Goal: Download file/media

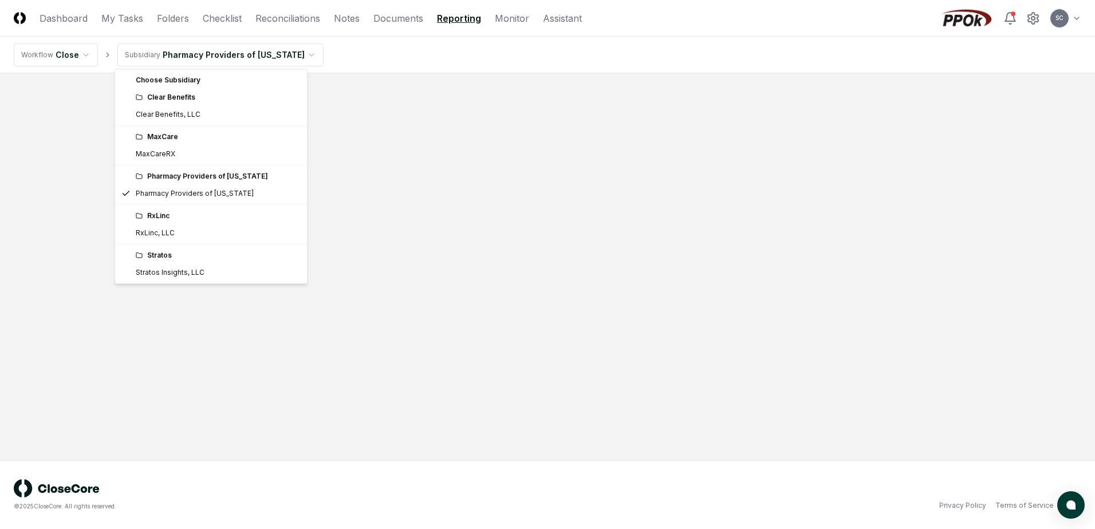
click at [203, 57] on html "CloseCore Dashboard My Tasks Folders Checklist Reconciliations Notes Documents …" at bounding box center [547, 264] width 1095 height 529
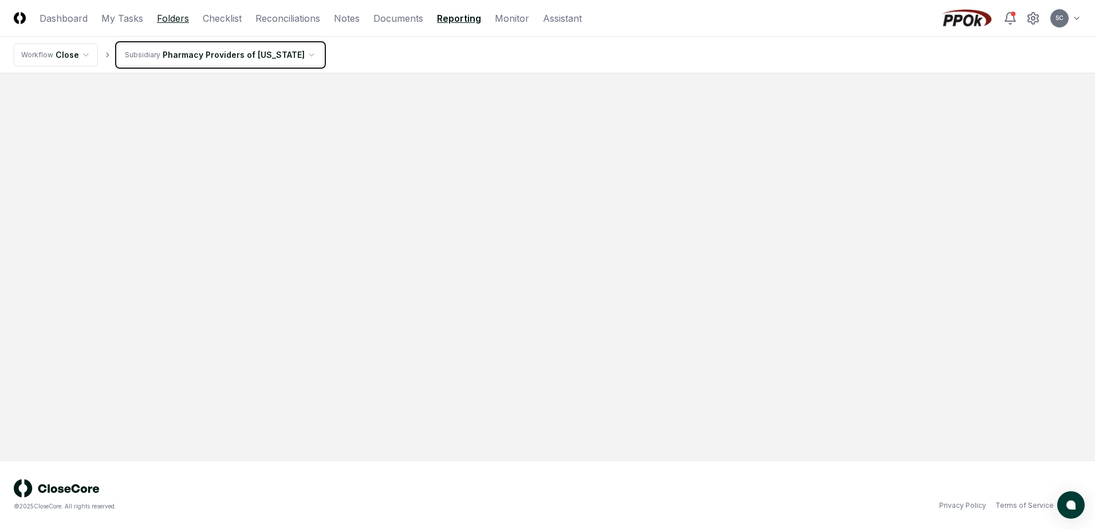
click at [179, 16] on html "CloseCore Dashboard My Tasks Folders Checklist Reconciliations Notes Documents …" at bounding box center [547, 264] width 1095 height 529
click at [179, 16] on link "Folders" at bounding box center [173, 18] width 32 height 14
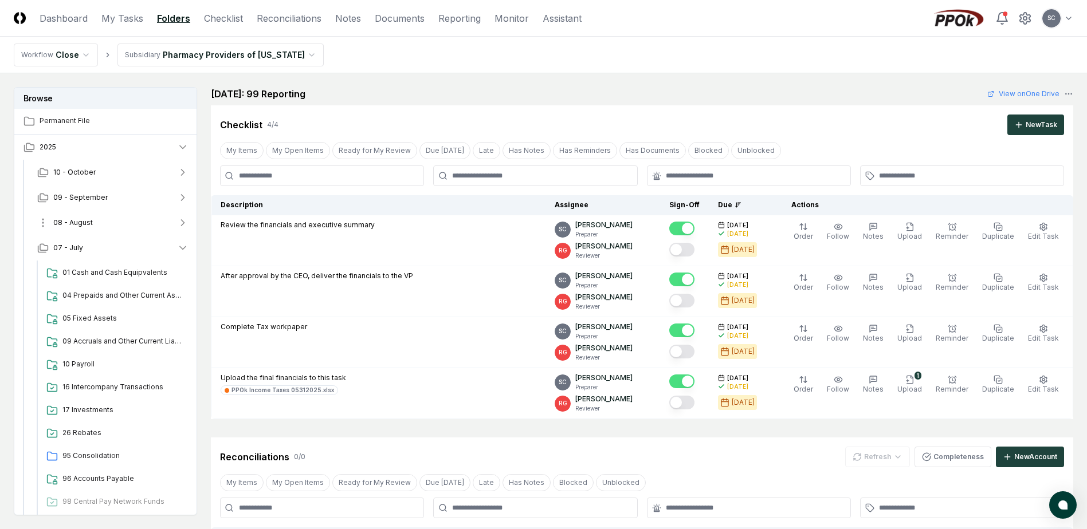
click at [95, 223] on button "08 - August" at bounding box center [113, 222] width 170 height 25
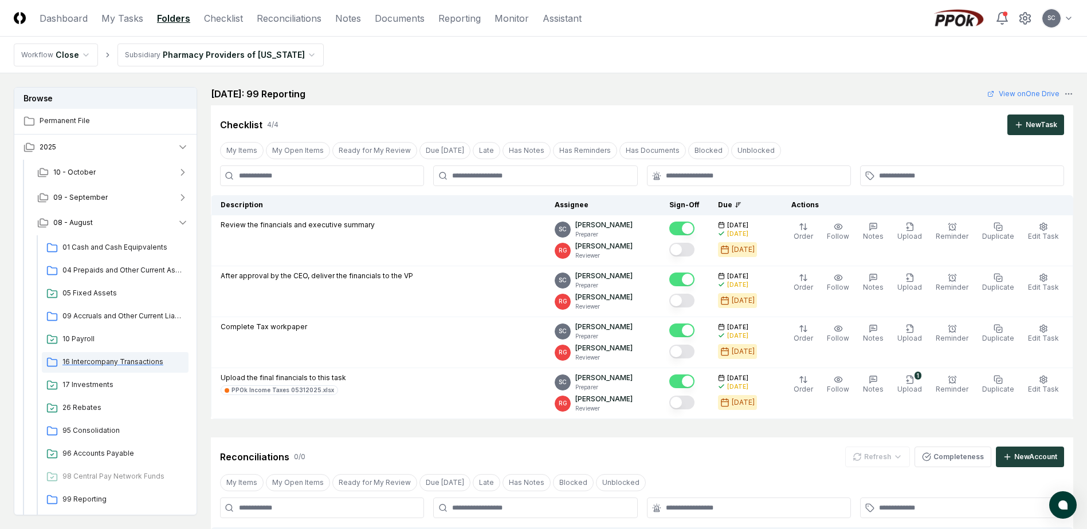
click at [118, 361] on span "16 Intercompany Transactions" at bounding box center [122, 362] width 121 height 10
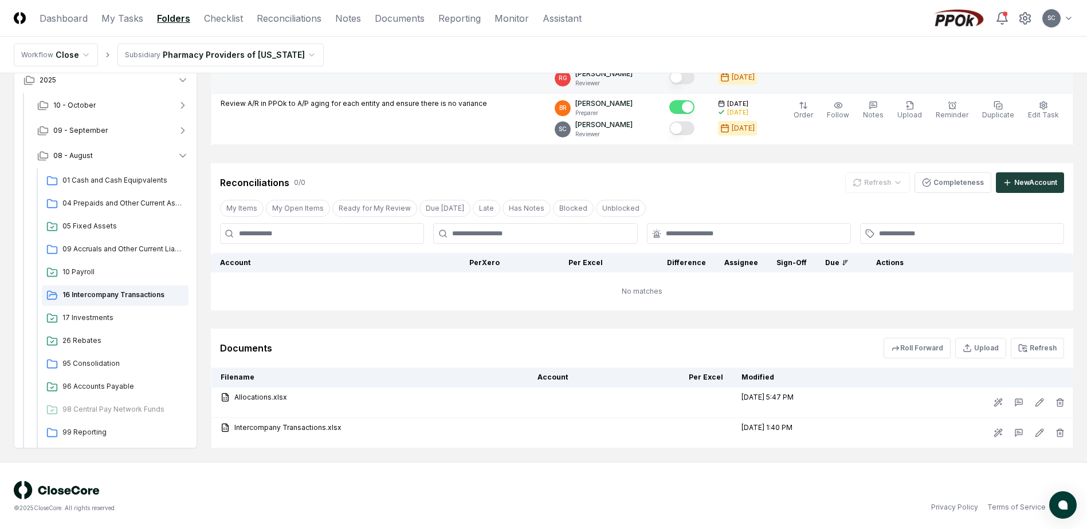
scroll to position [480, 0]
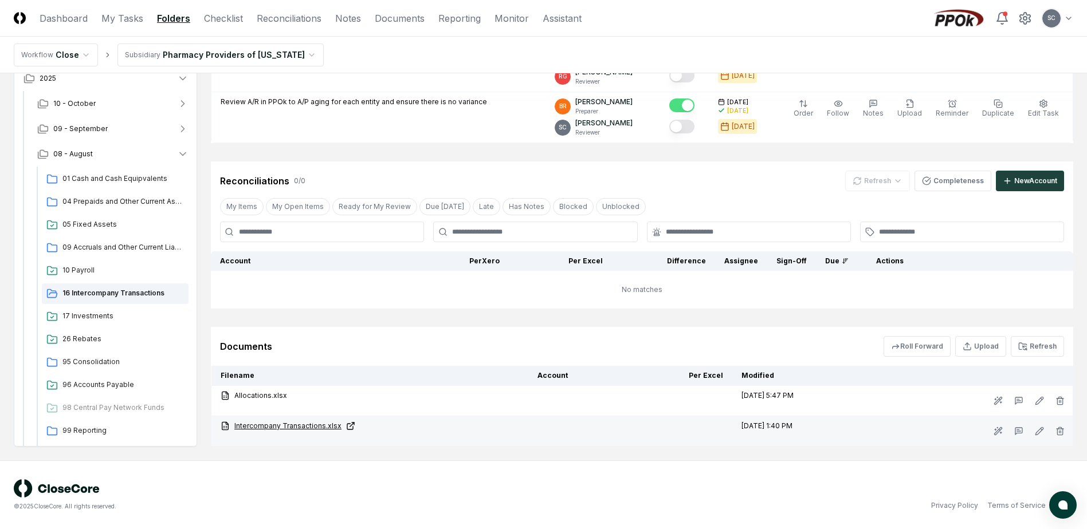
click at [260, 428] on link "Intercompany Transactions.xlsx" at bounding box center [370, 426] width 298 height 10
click at [262, 423] on link "Intercompany Transactions.xlsx" at bounding box center [370, 426] width 298 height 10
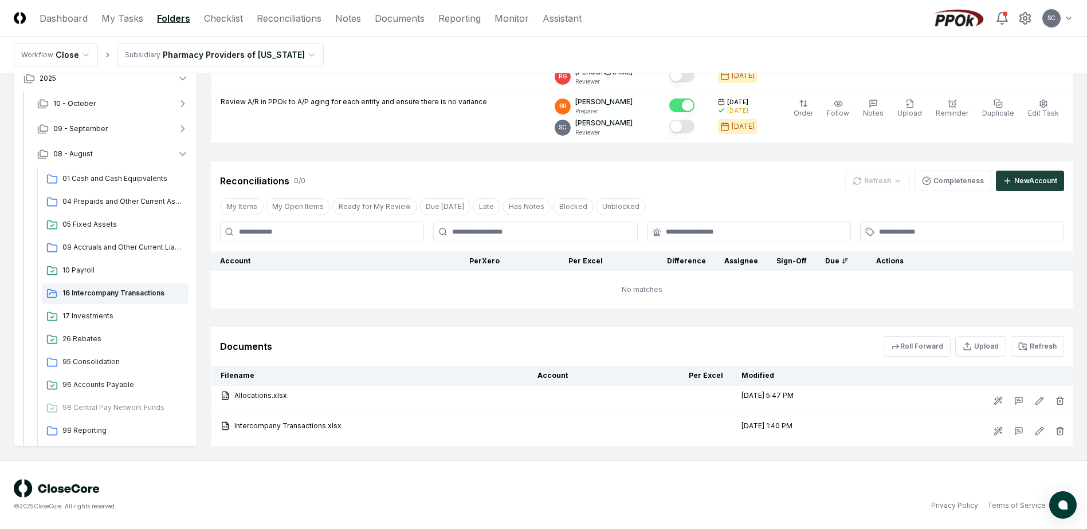
click at [182, 56] on html "CloseCore Dashboard My Tasks Folders Checklist Reconciliations Notes Documents …" at bounding box center [543, 24] width 1087 height 1009
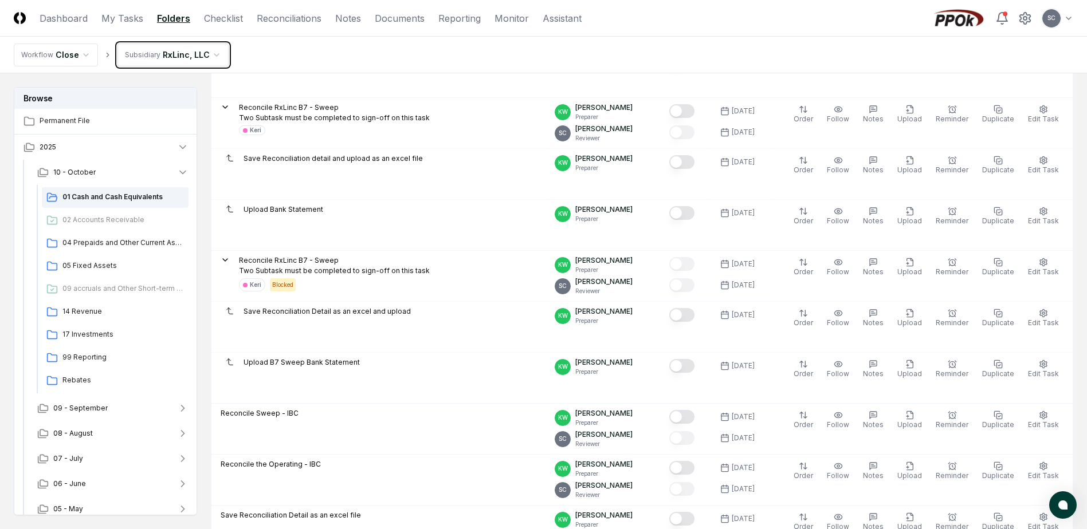
scroll to position [401, 0]
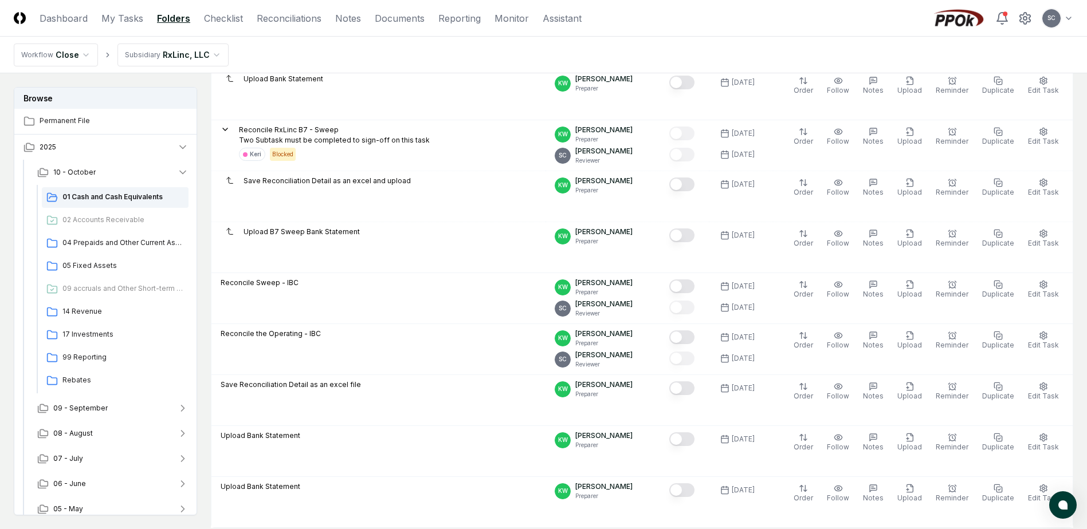
click at [139, 54] on html "CloseCore Dashboard My Tasks Folders Checklist Reconciliations Notes Documents …" at bounding box center [543, 302] width 1087 height 1407
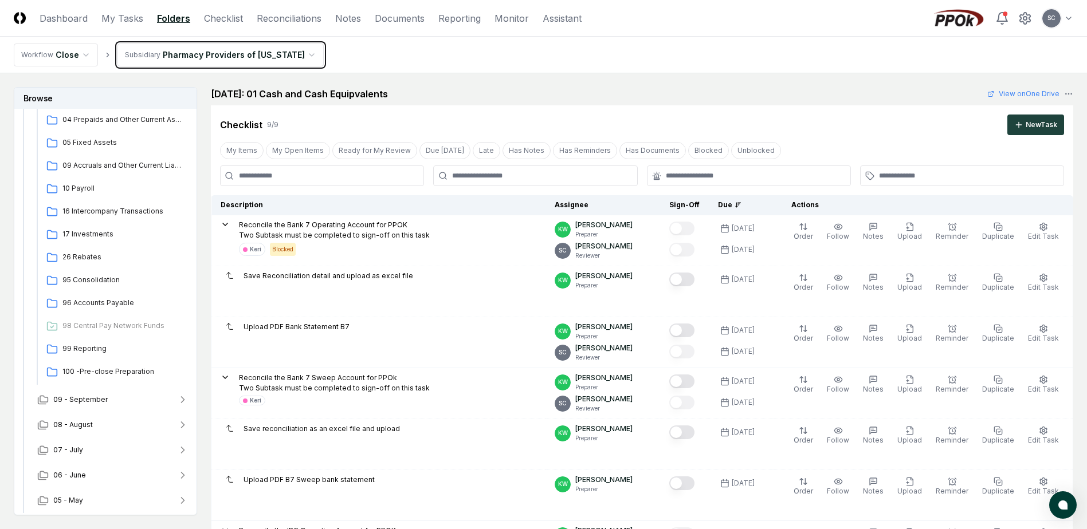
scroll to position [101, 0]
click at [104, 423] on button "08 - August" at bounding box center [113, 424] width 170 height 25
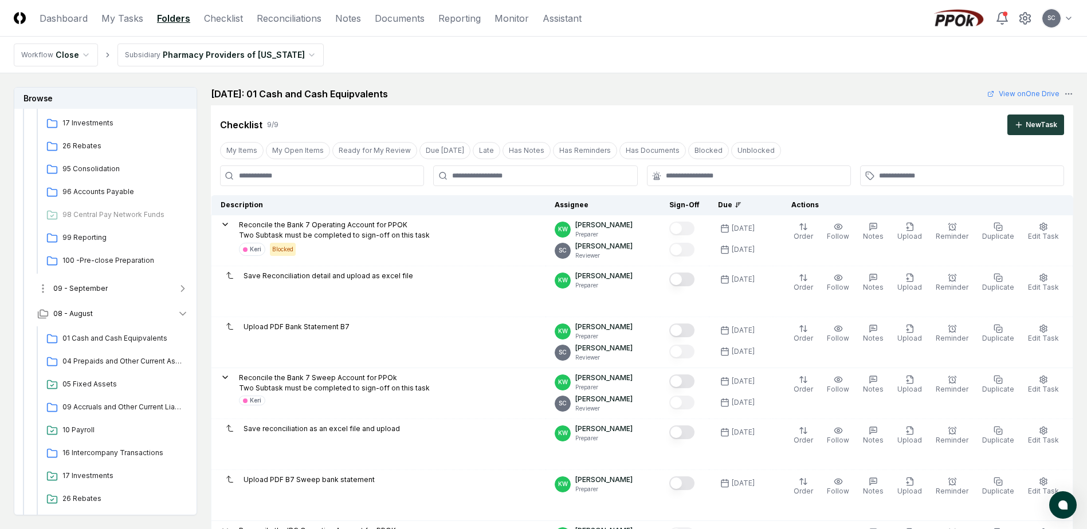
scroll to position [215, 0]
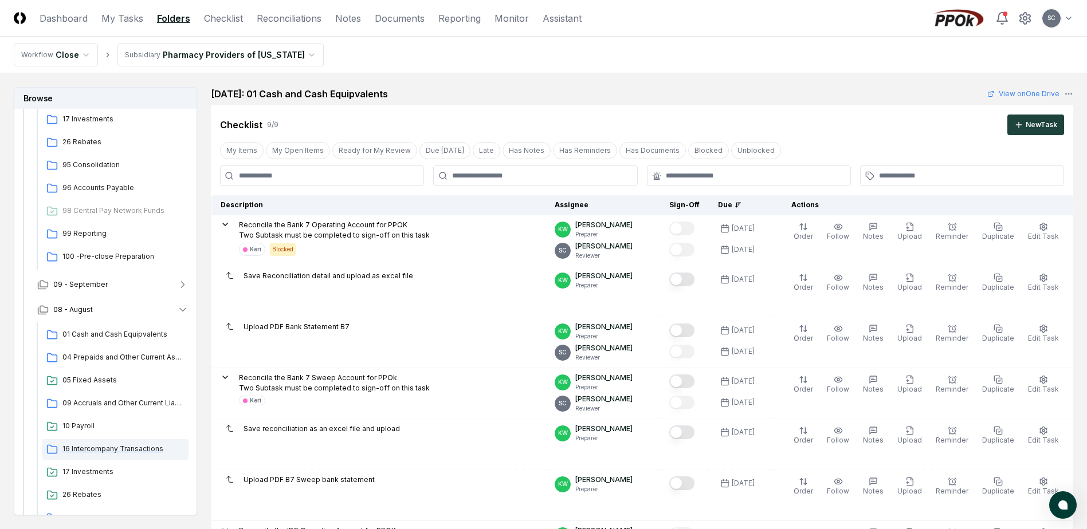
click at [87, 448] on span "16 Intercompany Transactions" at bounding box center [122, 449] width 121 height 10
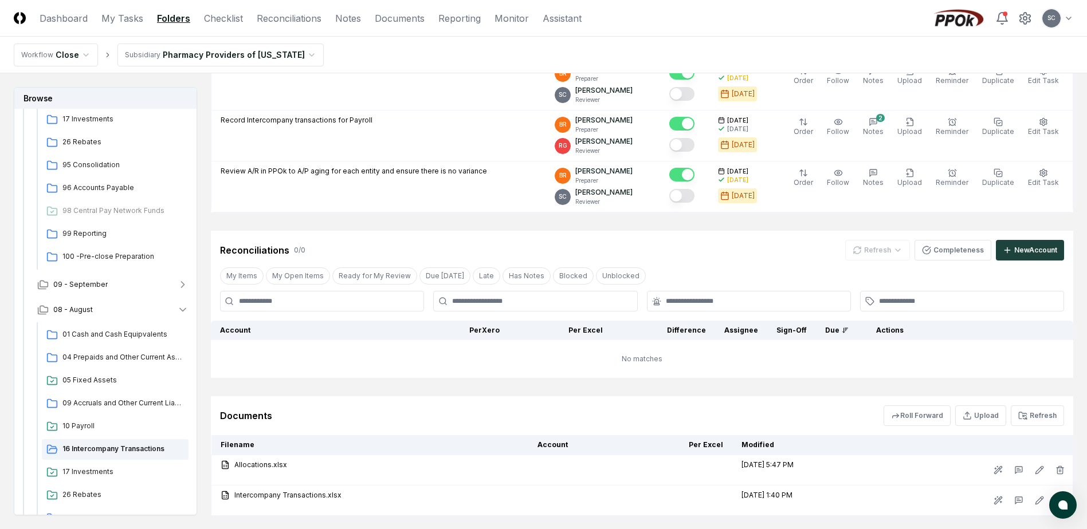
scroll to position [480, 0]
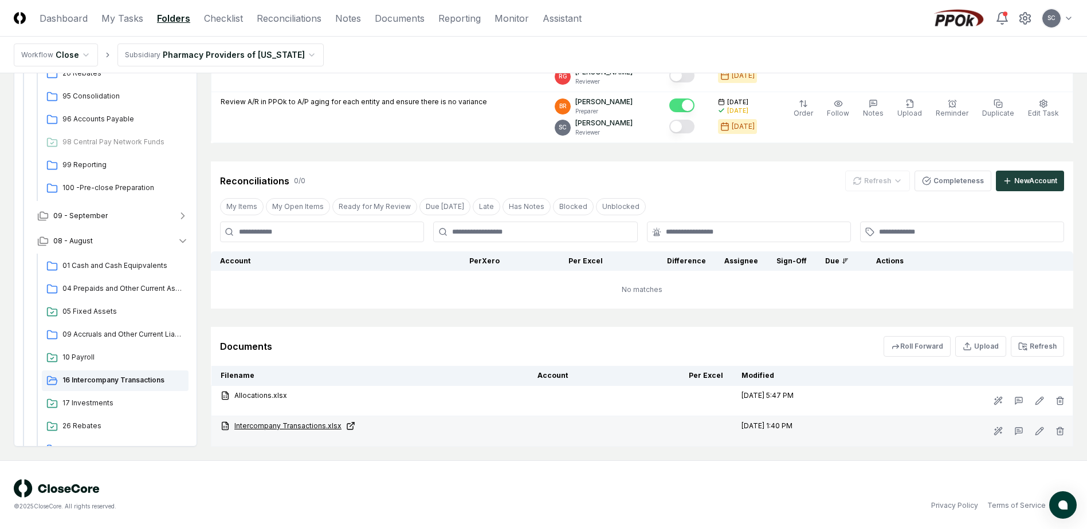
click at [277, 423] on link "Intercompany Transactions.xlsx" at bounding box center [370, 426] width 298 height 10
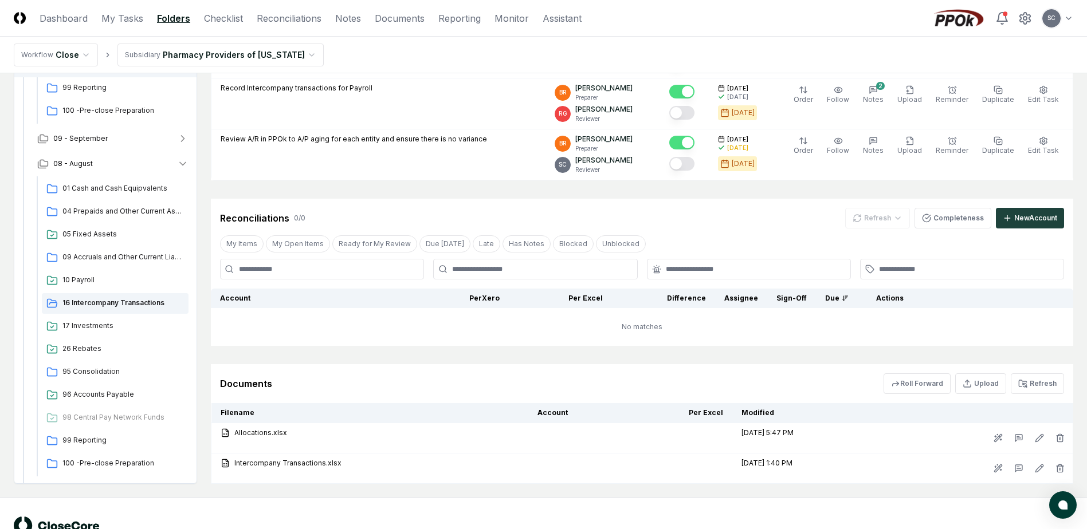
scroll to position [423, 0]
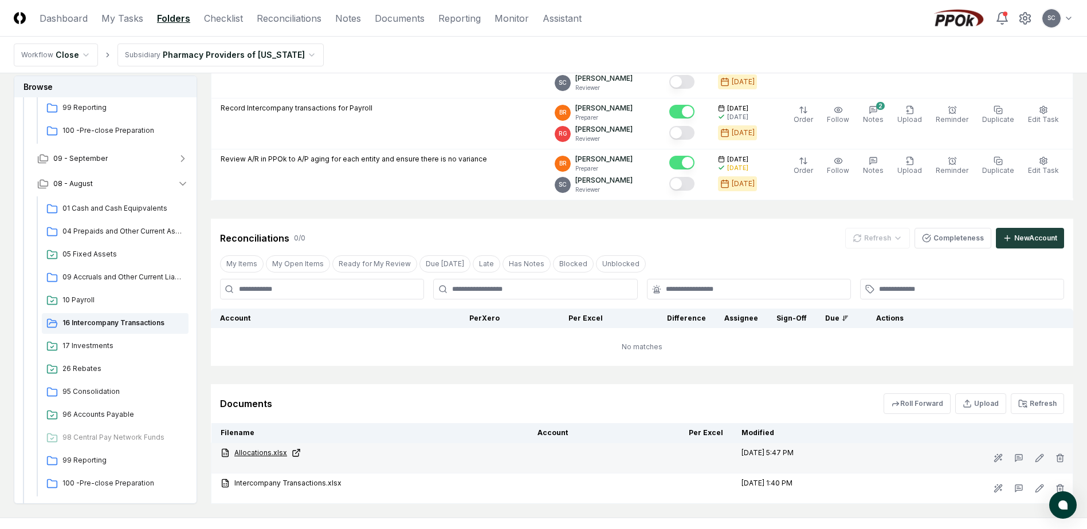
click at [257, 454] on link "Allocations.xlsx" at bounding box center [370, 453] width 298 height 10
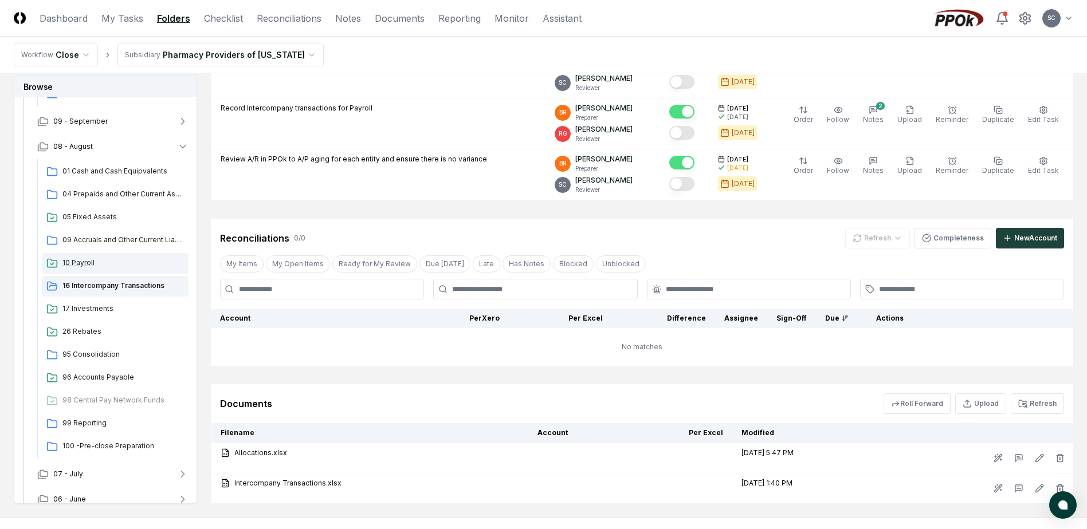
scroll to position [387, 0]
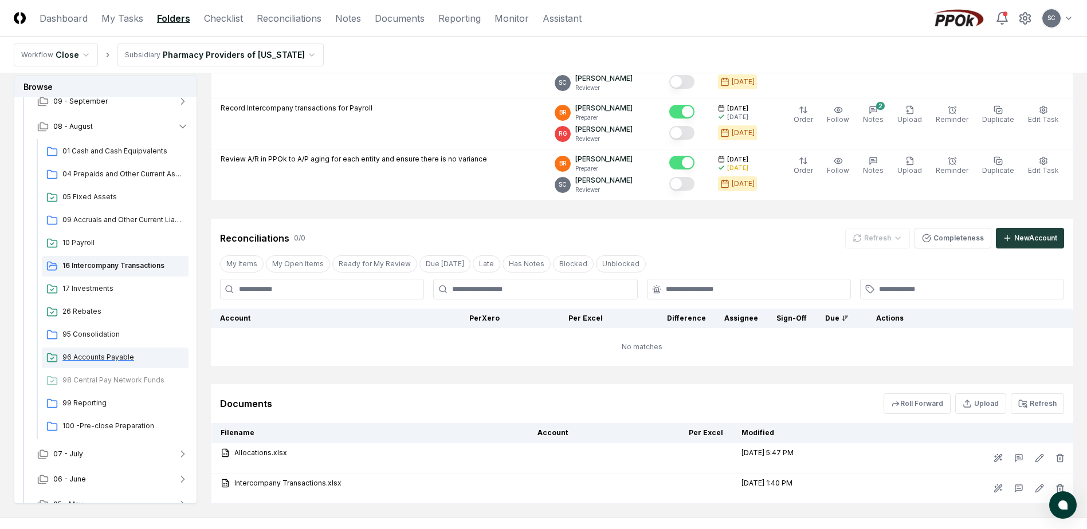
click at [88, 357] on span "96 Accounts Payable" at bounding box center [122, 357] width 121 height 10
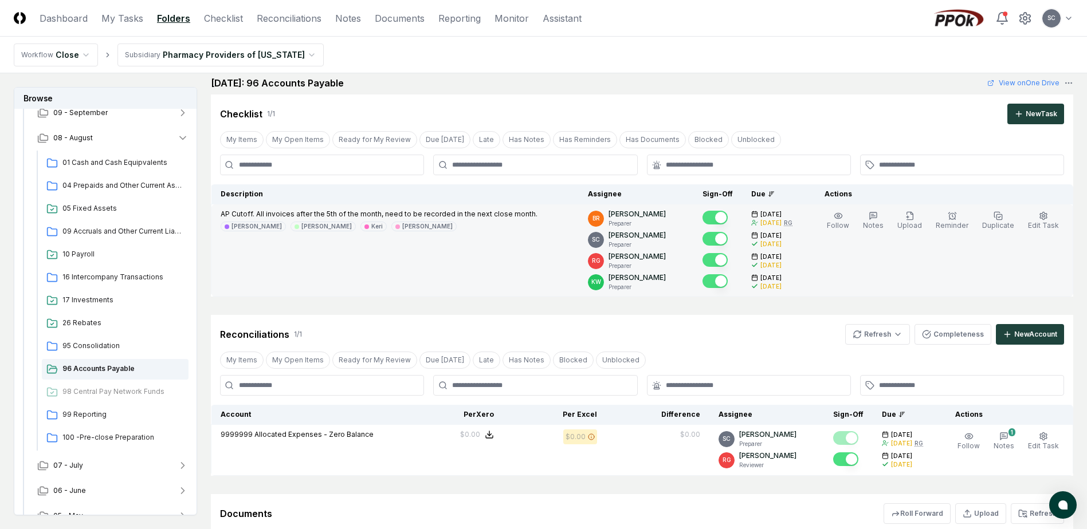
scroll to position [206, 0]
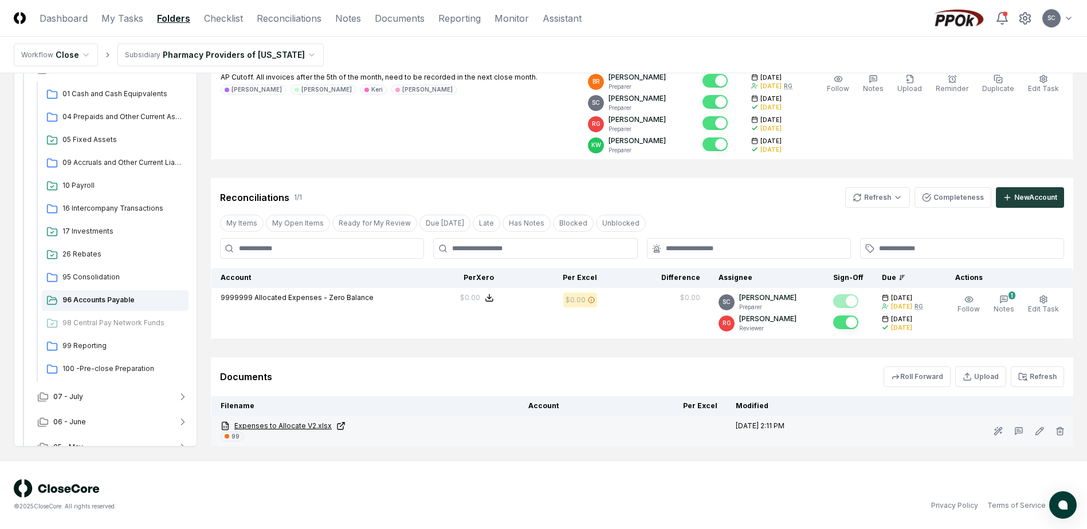
click at [294, 427] on link "Expenses to Allocate V2.xlsx" at bounding box center [365, 426] width 289 height 10
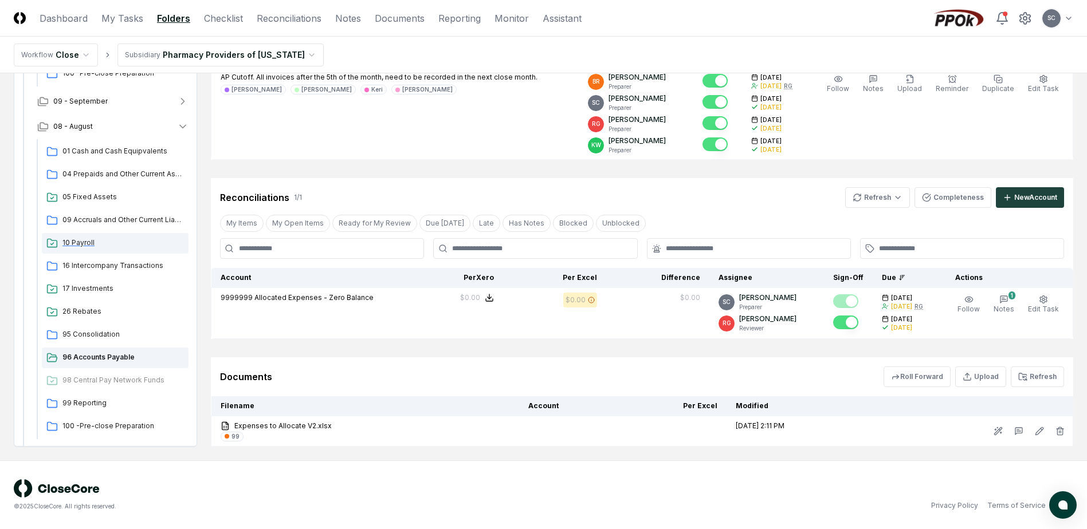
scroll to position [387, 0]
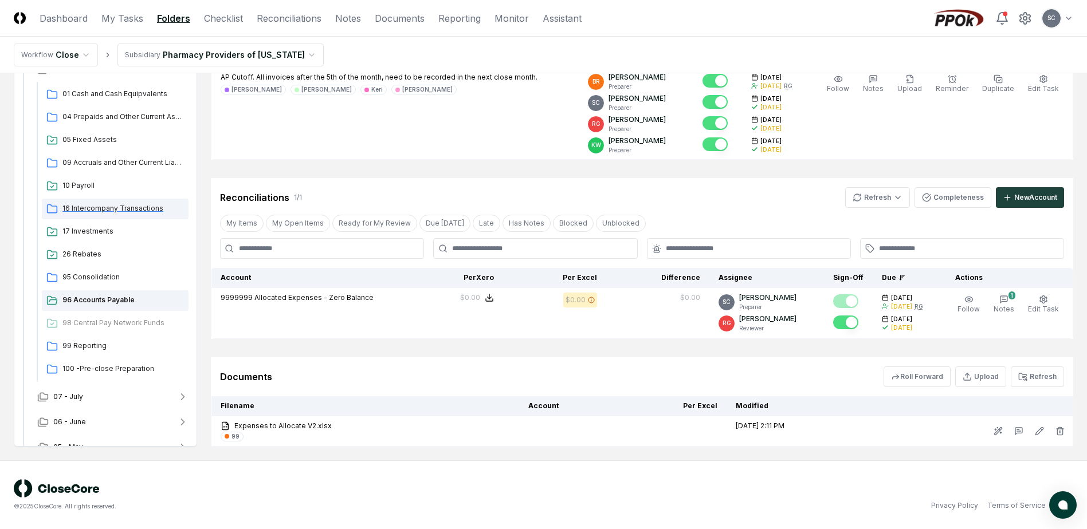
click at [94, 207] on span "16 Intercompany Transactions" at bounding box center [122, 208] width 121 height 10
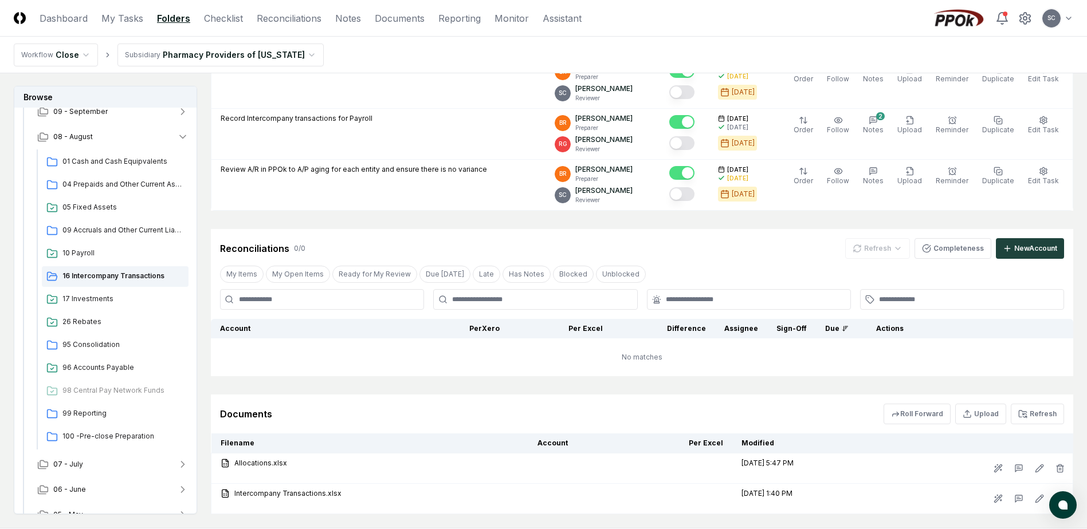
scroll to position [480, 0]
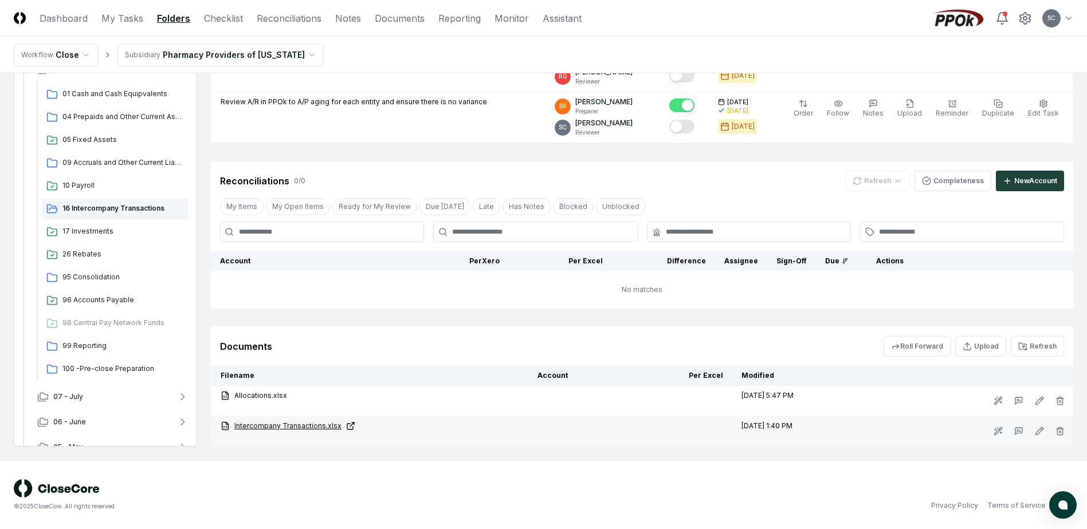
click at [265, 427] on link "Intercompany Transactions.xlsx" at bounding box center [370, 426] width 298 height 10
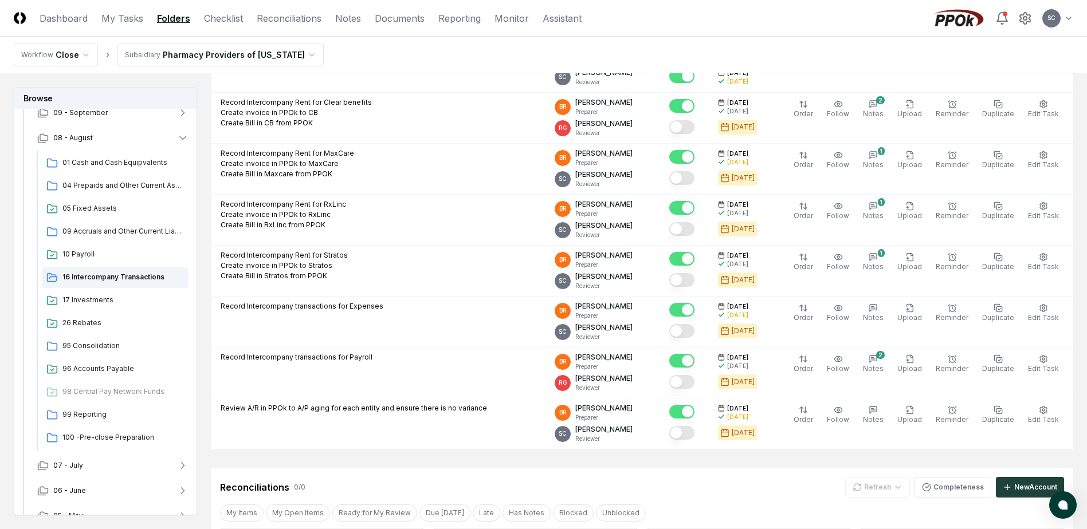
scroll to position [0, 0]
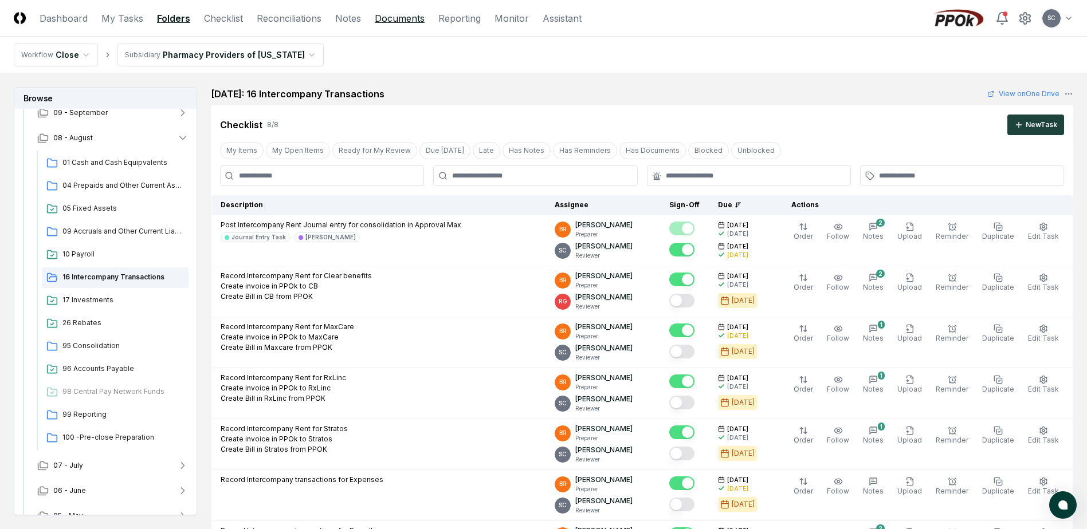
click at [404, 21] on link "Documents" at bounding box center [400, 18] width 50 height 14
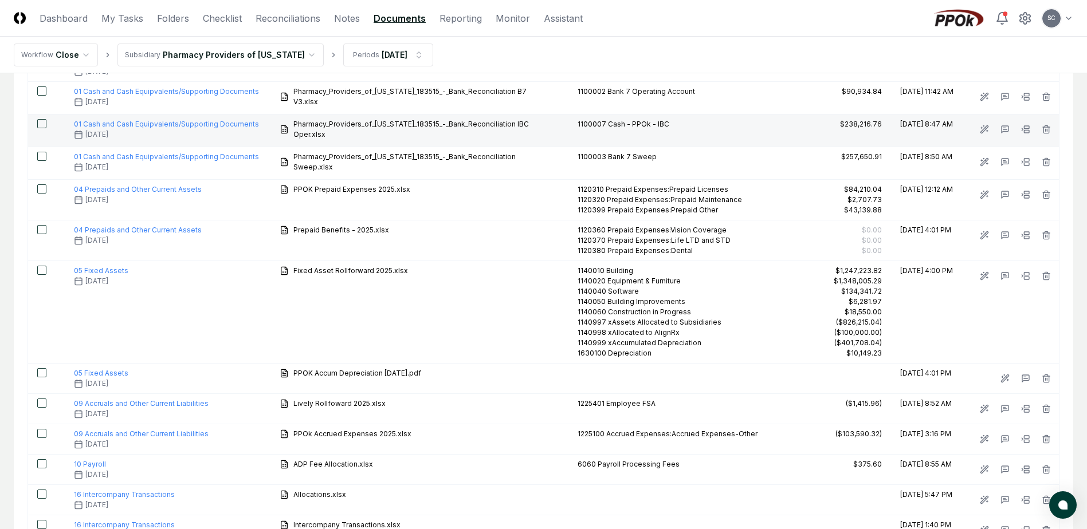
scroll to position [647, 0]
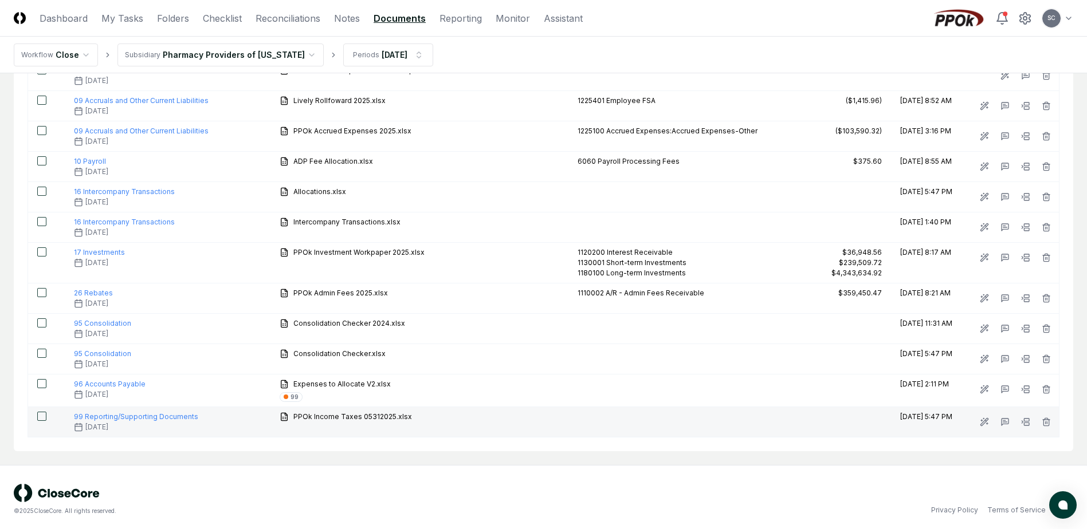
drag, startPoint x: 200, startPoint y: 467, endPoint x: 182, endPoint y: 421, distance: 49.9
click at [200, 467] on div "© 2025 CloseCore. All rights reserved. Privacy Policy Terms of Service" at bounding box center [543, 499] width 1087 height 69
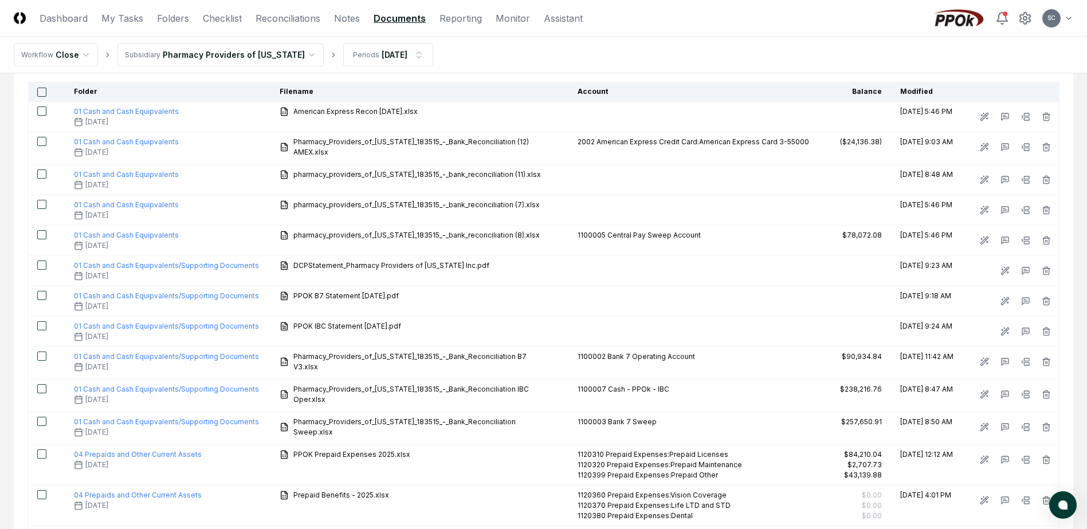
scroll to position [0, 0]
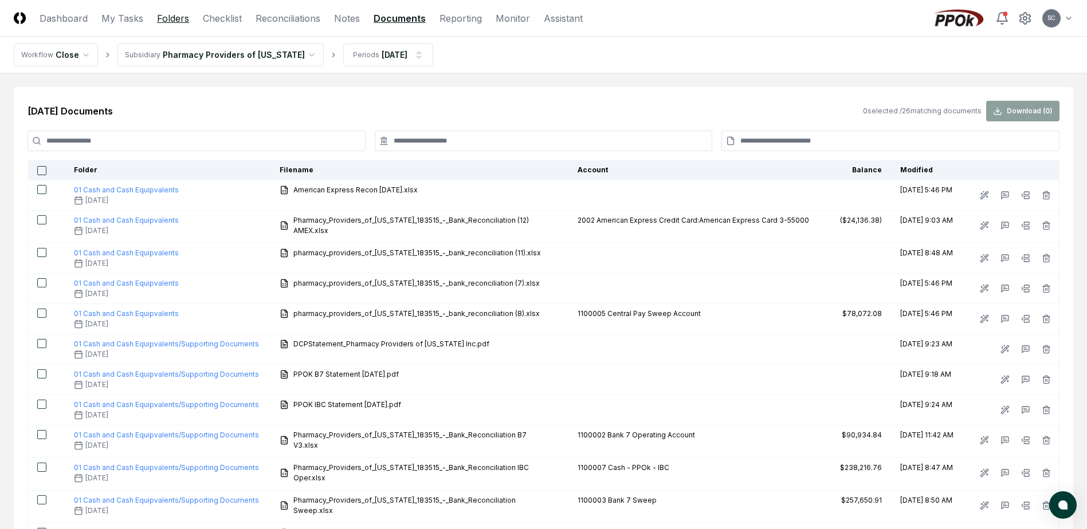
click at [167, 17] on link "Folders" at bounding box center [173, 18] width 32 height 14
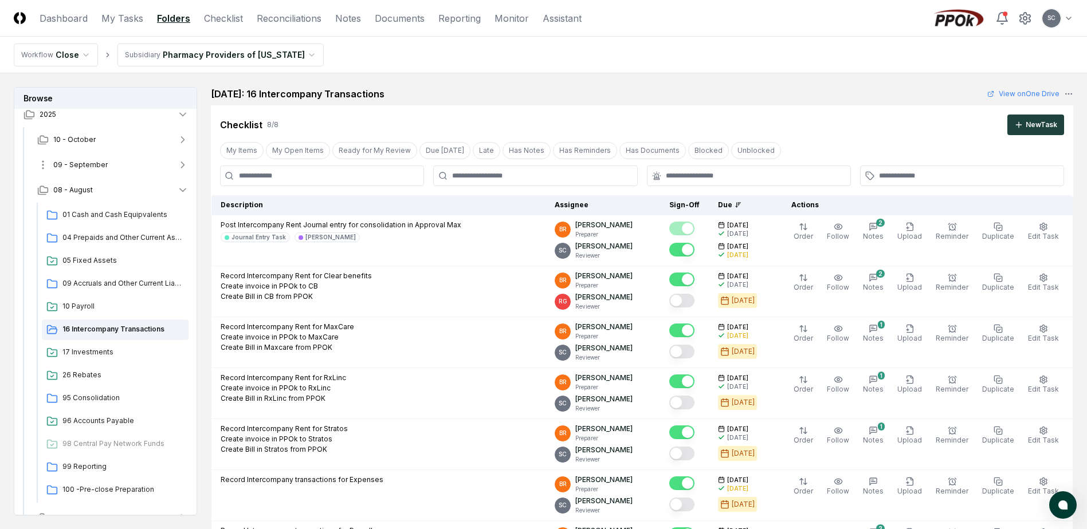
scroll to position [101, 0]
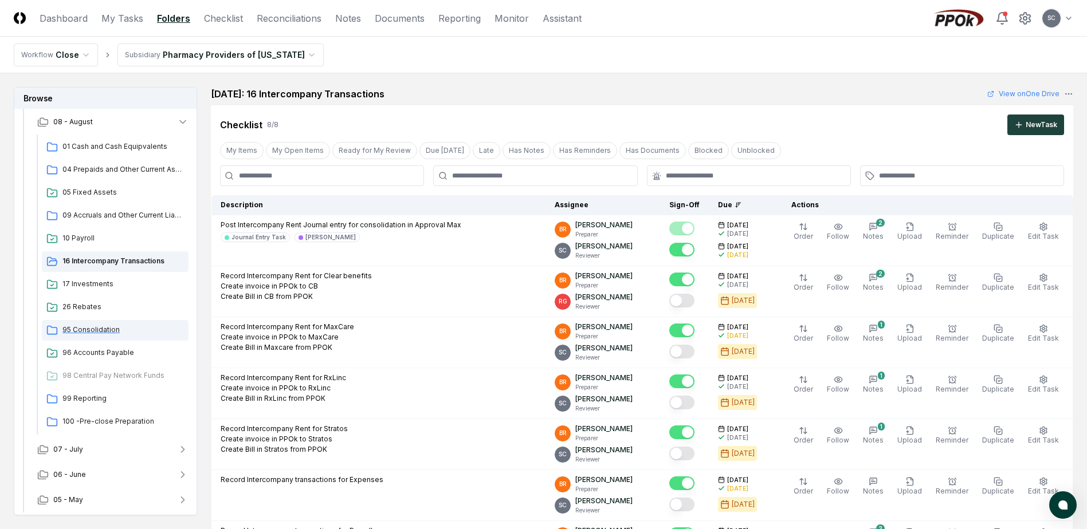
click at [85, 327] on span "95 Consolidation" at bounding box center [122, 330] width 121 height 10
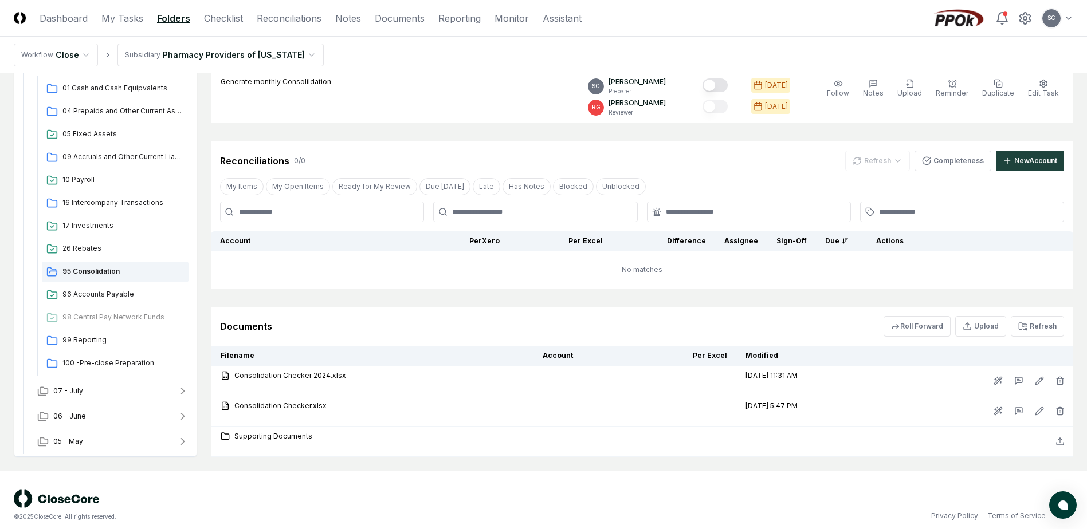
scroll to position [154, 0]
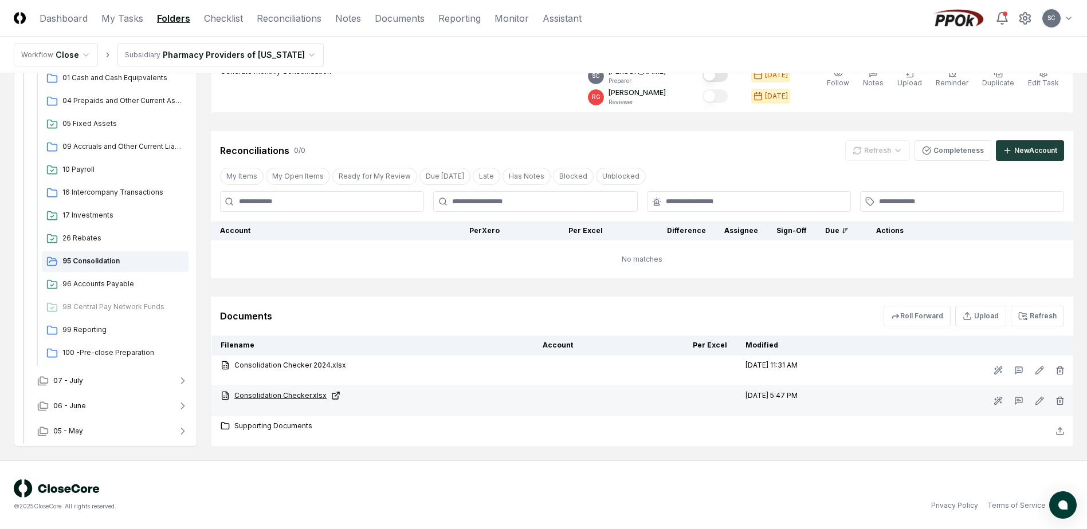
click at [268, 397] on link "Consolidation Checker.xlsx" at bounding box center [373, 396] width 304 height 10
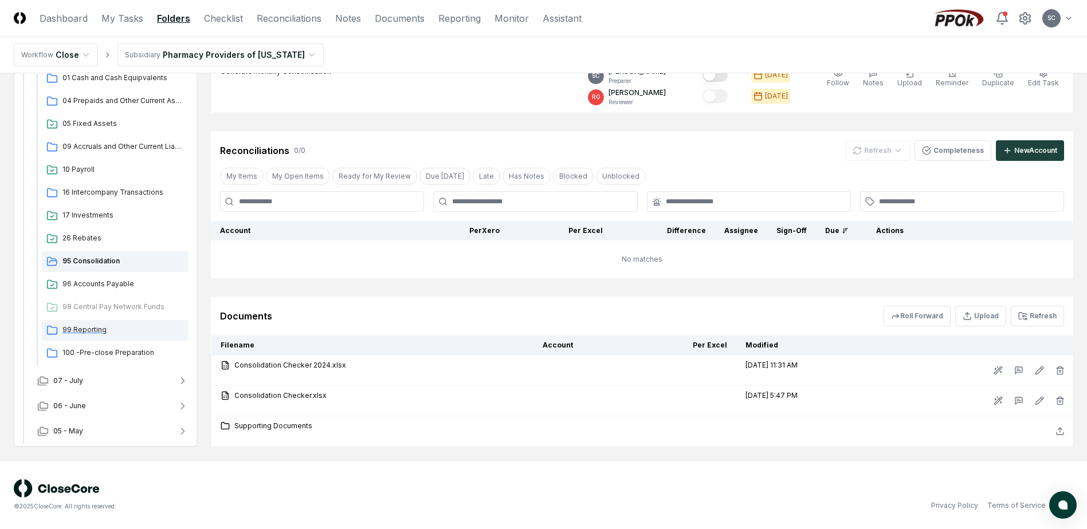
click at [86, 329] on span "99 Reporting" at bounding box center [122, 330] width 121 height 10
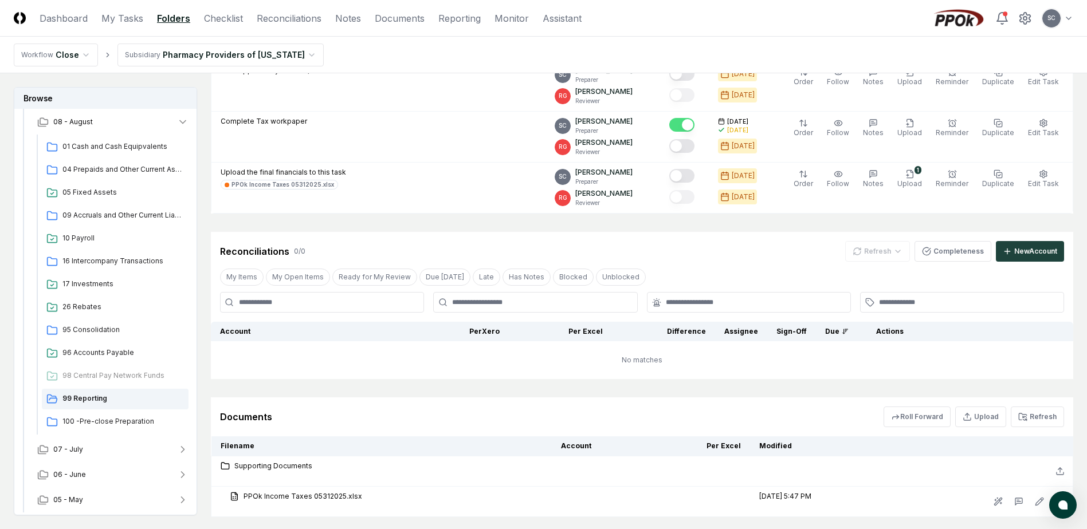
scroll to position [229, 0]
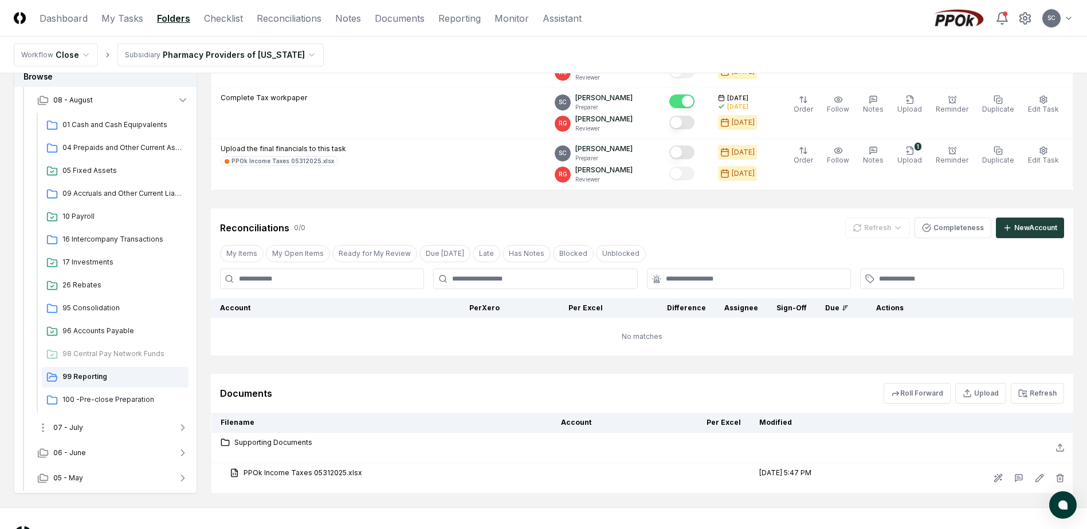
click at [127, 424] on button "07 - July" at bounding box center [113, 427] width 170 height 25
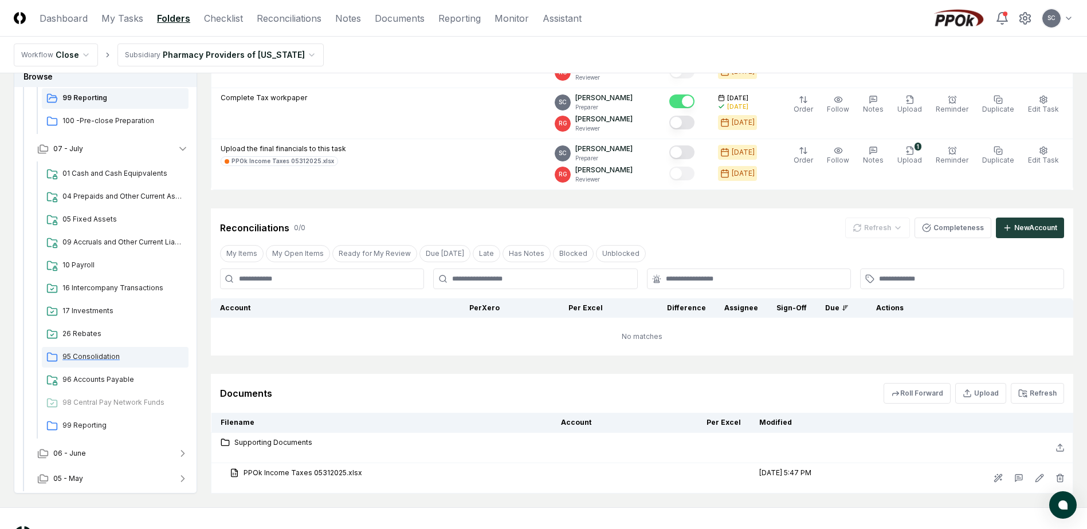
scroll to position [380, 0]
click at [109, 424] on span "99 Reporting" at bounding box center [122, 425] width 121 height 10
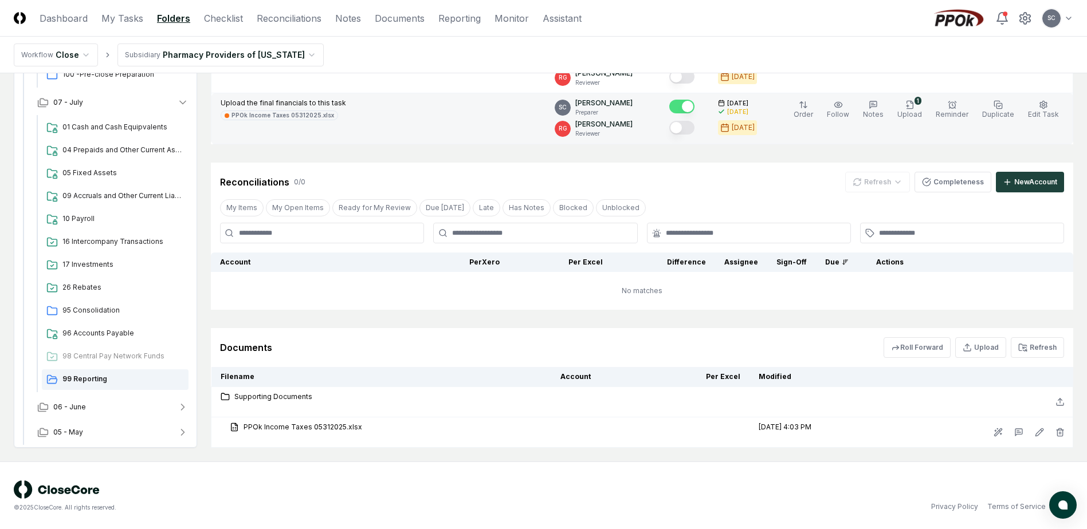
scroll to position [276, 0]
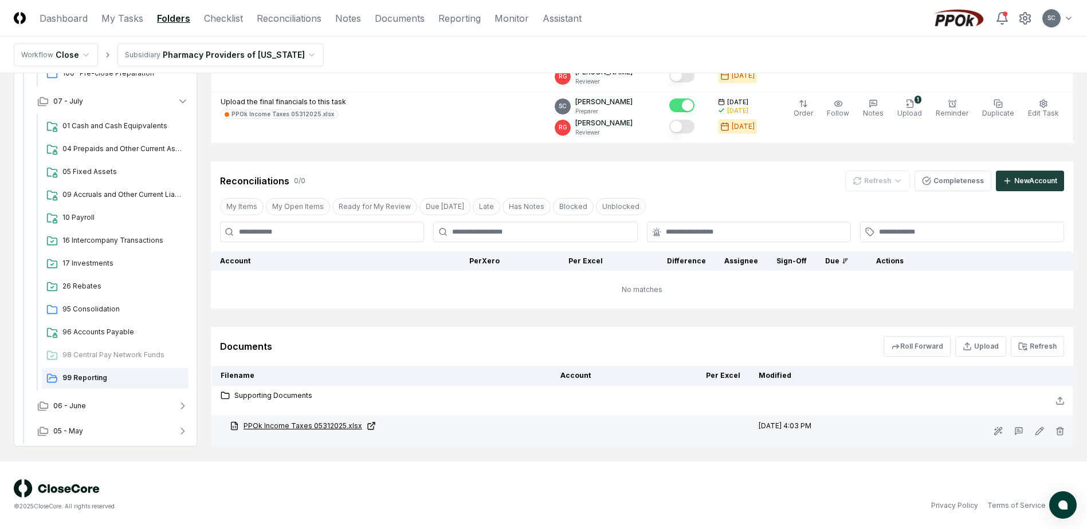
click at [282, 427] on link "PPOk Income Taxes 05312025.xlsx" at bounding box center [386, 426] width 312 height 10
